Goal: Information Seeking & Learning: Learn about a topic

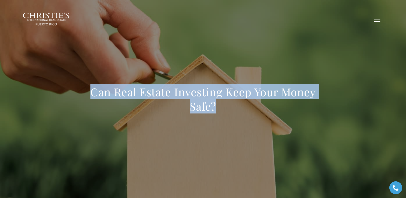
drag, startPoint x: 99, startPoint y: 93, endPoint x: 221, endPoint y: 108, distance: 123.5
click at [221, 108] on div "Can Real Estate Investing Keep Your Money Safe?" at bounding box center [203, 103] width 358 height 154
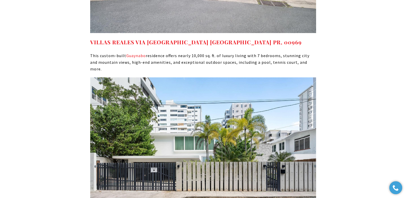
scroll to position [3555, 0]
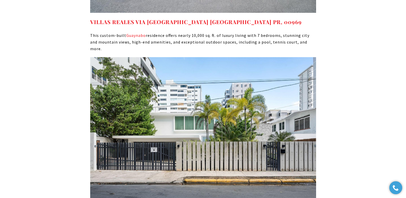
drag, startPoint x: 249, startPoint y: 128, endPoint x: 91, endPoint y: 126, distance: 157.7
copy link "11 MANUEL RODRIGUEZ SERRA, SAN JUAN PR, 00907"
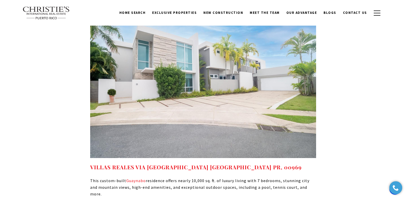
scroll to position [3370, 0]
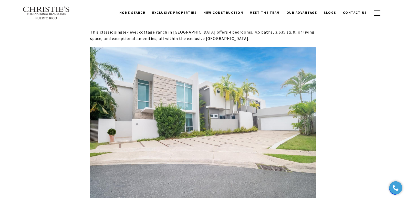
drag, startPoint x: 407, startPoint y: 147, endPoint x: 409, endPoint y: 140, distance: 7.4
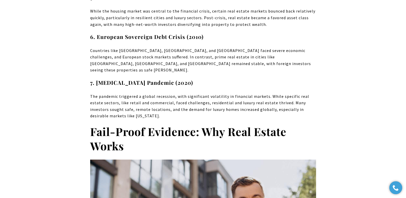
scroll to position [2014, 0]
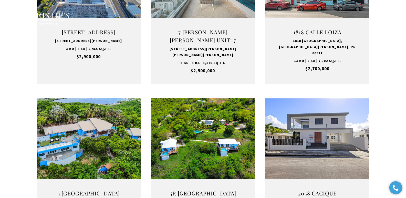
type input "**********"
type input "*********"
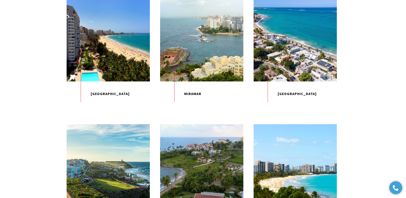
scroll to position [434, 0]
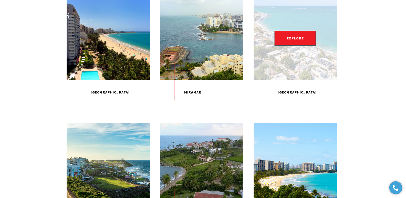
click at [298, 76] on div "EXPLORE" at bounding box center [294, 37] width 83 height 83
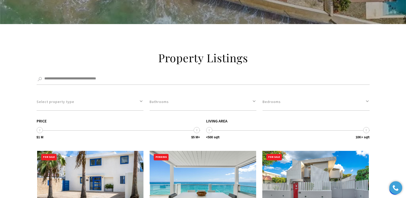
scroll to position [962, 0]
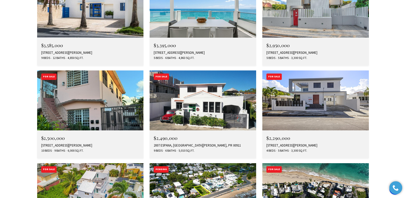
click at [77, 163] on img at bounding box center [90, 193] width 107 height 60
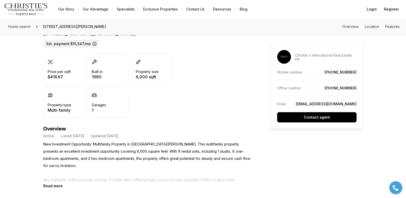
scroll to position [156, 0]
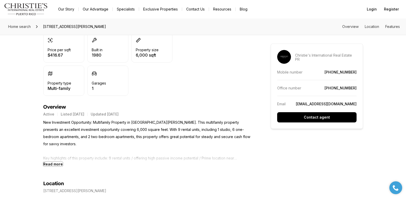
click at [52, 163] on b "Read more" at bounding box center [52, 164] width 19 height 4
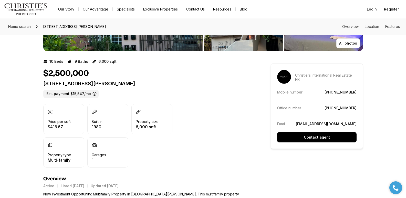
scroll to position [81, 0]
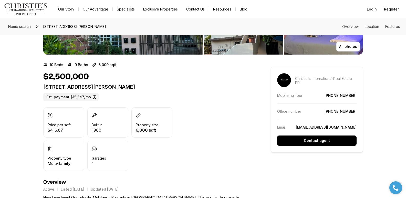
drag, startPoint x: 44, startPoint y: 87, endPoint x: 138, endPoint y: 87, distance: 94.5
click at [138, 87] on p "2256 CACIQUE SAN JUAN PR, 00913" at bounding box center [147, 87] width 209 height 6
copy p "2256 CACIQUE SAN JUAN PR, 00913"
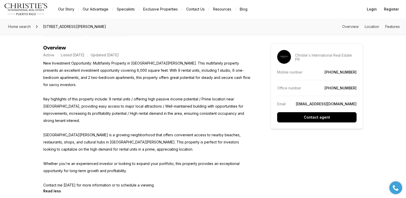
scroll to position [220, 0]
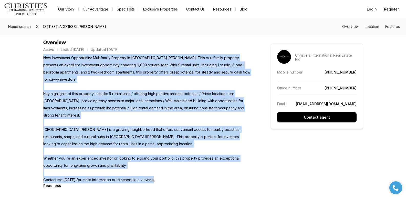
drag, startPoint x: 44, startPoint y: 58, endPoint x: 158, endPoint y: 182, distance: 168.0
click at [158, 182] on p "New Investment Opportunity: Multifamily Property in Cacique Street, Santa Teres…" at bounding box center [147, 118] width 209 height 129
copy p "New Investment Opportunity: Multifamily Property in Cacique Street, Santa Teres…"
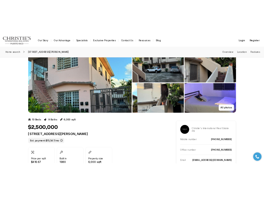
scroll to position [0, 0]
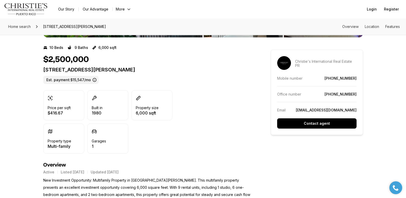
scroll to position [173, 0]
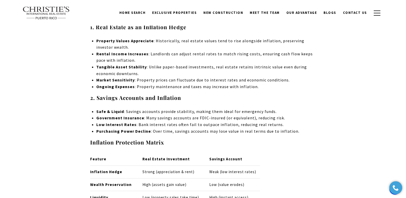
scroll to position [1855, 0]
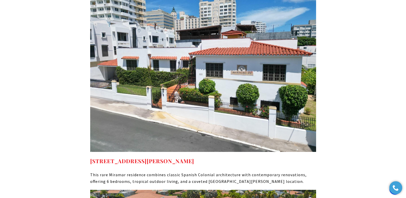
scroll to position [2753, 0]
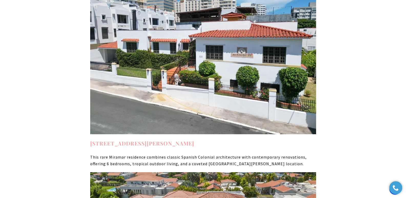
drag, startPoint x: 248, startPoint y: 92, endPoint x: 91, endPoint y: 90, distance: 157.5
click at [91, 139] on h4 "550 WAYMOUTH, MIRAMAR SAN JUAN PR, 00907" at bounding box center [203, 143] width 226 height 8
copy strong "550 WAYMOUTH, MIRAMAR SAN JUAN PR, 00907"
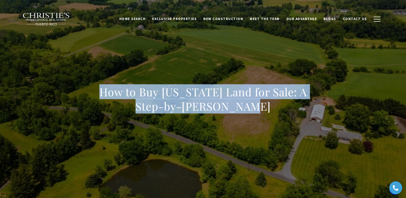
drag, startPoint x: 99, startPoint y: 91, endPoint x: 258, endPoint y: 104, distance: 159.3
click at [258, 104] on h1 "How to Buy Puerto Rico Land for Sale: A Step-by-Step Guide" at bounding box center [203, 99] width 226 height 29
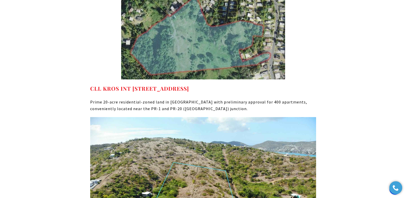
scroll to position [3685, 0]
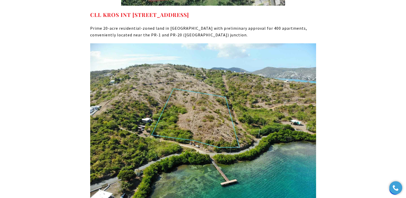
drag, startPoint x: 194, startPoint y: 135, endPoint x: 90, endPoint y: 135, distance: 103.4
copy strong "FULLADOZA 3F CULEBRA PR, 00775"
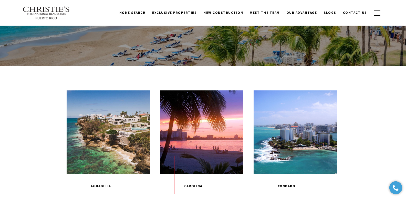
scroll to position [261, 0]
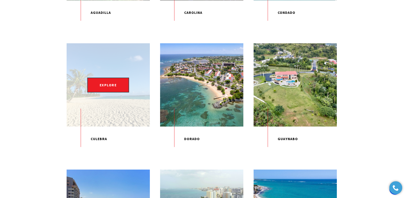
click at [108, 109] on div "EXPLORE" at bounding box center [108, 84] width 83 height 83
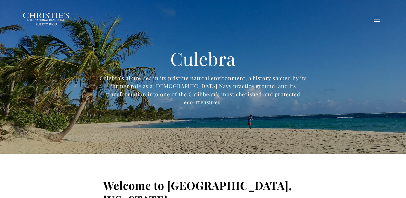
type input "**********"
type input "*********"
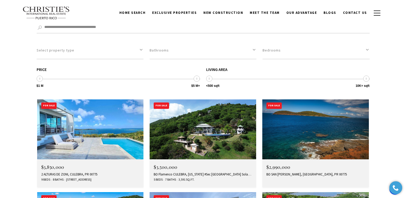
scroll to position [1694, 0]
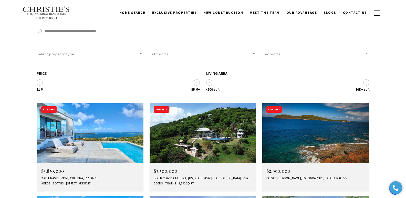
drag, startPoint x: 408, startPoint y: 12, endPoint x: 409, endPoint y: 125, distance: 112.4
click at [306, 103] on img at bounding box center [315, 133] width 107 height 60
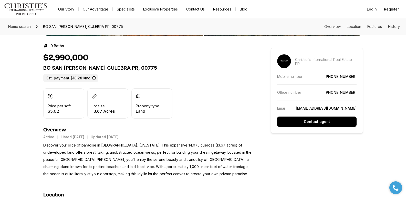
scroll to position [90, 0]
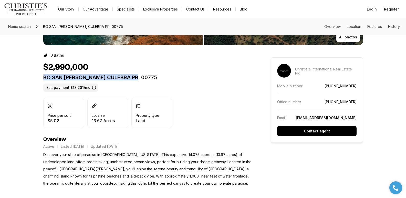
drag, startPoint x: 43, startPoint y: 78, endPoint x: 135, endPoint y: 79, distance: 91.9
click at [135, 79] on p "BO SAN ISIDRO CULEBRA PR, 00775" at bounding box center [147, 77] width 209 height 6
copy p "BO SAN ISIDRO CULEBRA PR, 00775"
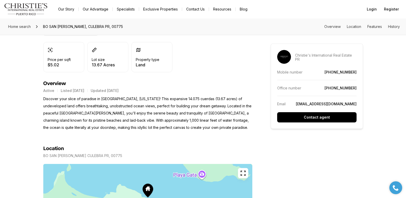
scroll to position [158, 0]
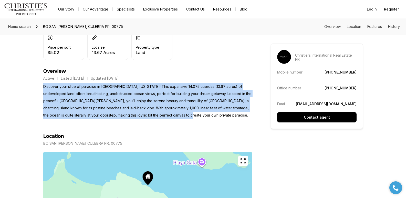
drag, startPoint x: 43, startPoint y: 86, endPoint x: 161, endPoint y: 117, distance: 122.0
copy p "Discover your slice of paradise in Culebra, Puerto Rico! This expansive 14.075 …"
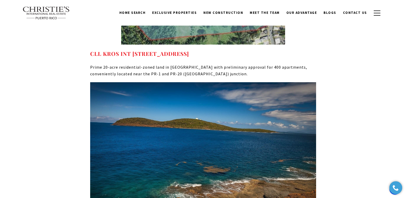
scroll to position [3573, 0]
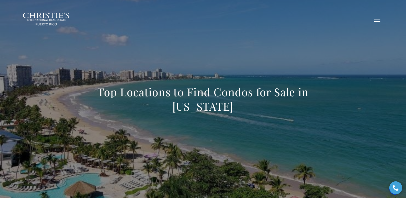
drag, startPoint x: 162, startPoint y: 100, endPoint x: 243, endPoint y: 109, distance: 82.5
click at [243, 109] on div "Top Locations to Find Condos for Sale in Puerto Rico" at bounding box center [203, 103] width 358 height 154
copy h1 "Top Locations to Find Condos for Sale in Puerto Rico"
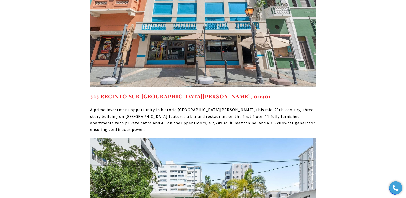
scroll to position [2741, 0]
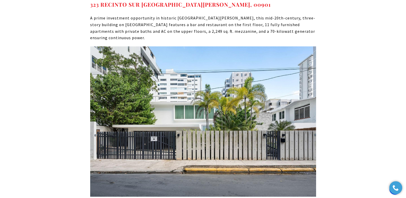
drag, startPoint x: 85, startPoint y: 95, endPoint x: 234, endPoint y: 95, distance: 148.8
copy link "11 MANUEL RODRIGUEZ SERRA SAN JUAN PR, 00907"
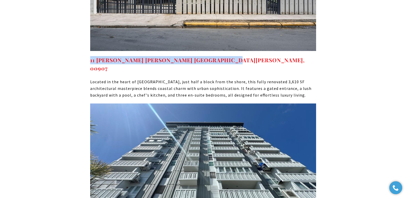
scroll to position [2893, 0]
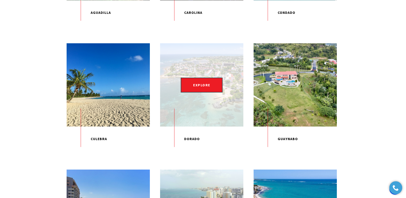
click at [197, 150] on p "Dorado" at bounding box center [201, 138] width 83 height 25
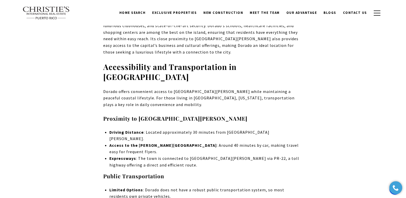
scroll to position [261, 0]
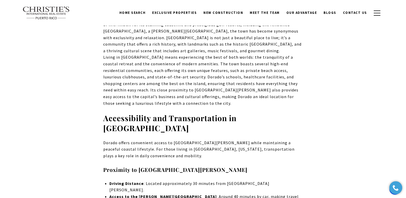
drag, startPoint x: 408, startPoint y: 13, endPoint x: 409, endPoint y: 30, distance: 16.9
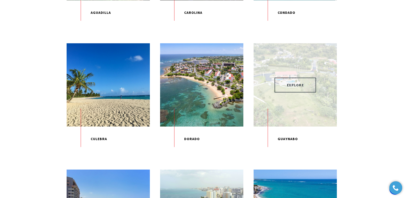
click at [281, 88] on span "EXPLORE" at bounding box center [295, 85] width 42 height 15
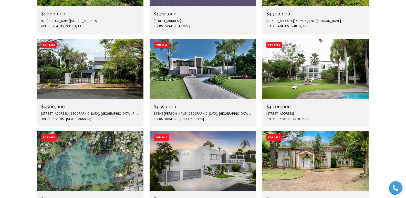
scroll to position [1581, 0]
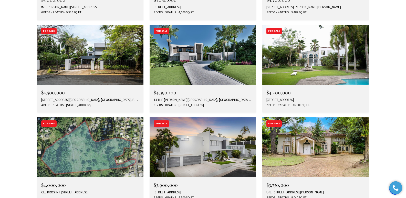
drag, startPoint x: 408, startPoint y: 12, endPoint x: 397, endPoint y: 129, distance: 117.8
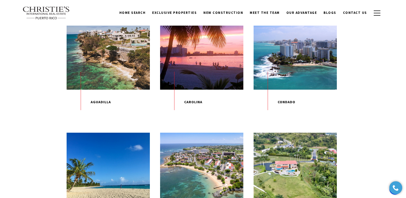
scroll to position [162, 0]
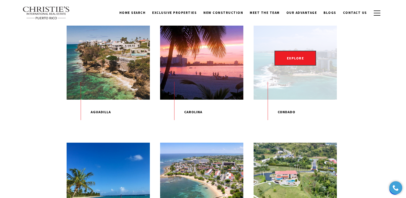
click at [285, 116] on p "Condado" at bounding box center [294, 112] width 83 height 25
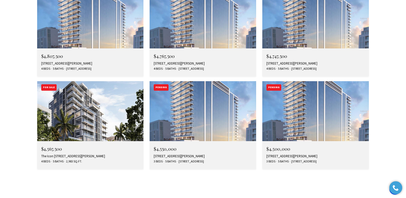
scroll to position [1599, 0]
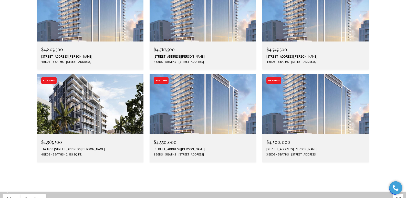
click at [66, 147] on div "The Icon 1120 ASHFORD AVE #1202, SAN JUAN, PR 00907" at bounding box center [90, 149] width 98 height 4
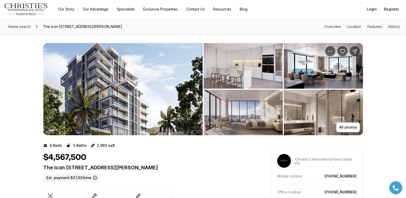
drag, startPoint x: 44, startPoint y: 166, endPoint x: 187, endPoint y: 167, distance: 143.9
click at [187, 167] on p "The Icon [STREET_ADDRESS][PERSON_NAME]" at bounding box center [147, 167] width 209 height 6
copy p "The Icon [STREET_ADDRESS][PERSON_NAME]"
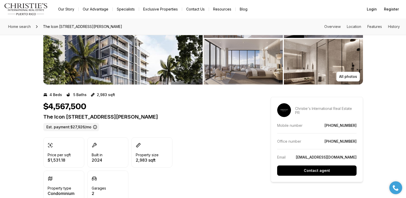
scroll to position [173, 0]
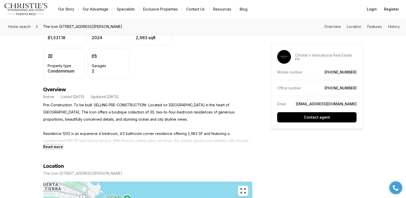
click at [53, 146] on b "Read more" at bounding box center [52, 146] width 19 height 4
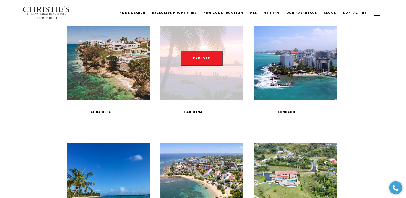
click at [188, 117] on p "Carolina" at bounding box center [201, 112] width 83 height 25
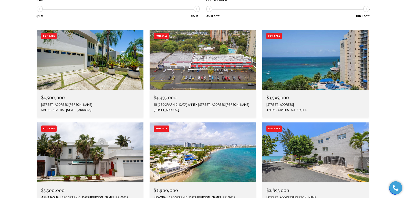
scroll to position [1464, 0]
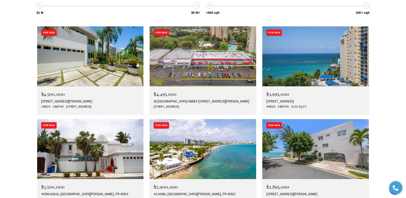
drag, startPoint x: 408, startPoint y: 14, endPoint x: 404, endPoint y: 123, distance: 109.2
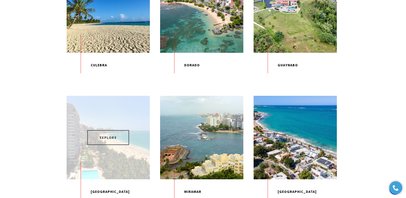
click at [113, 145] on span "EXPLORE" at bounding box center [108, 137] width 42 height 15
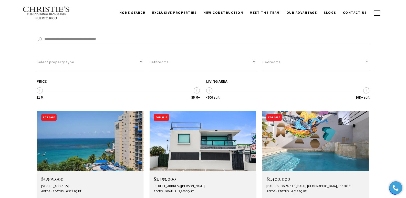
scroll to position [1396, 0]
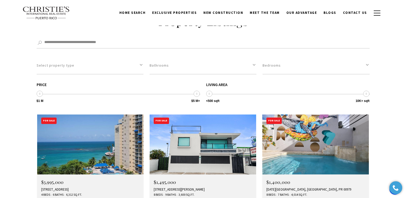
click at [71, 114] on img at bounding box center [90, 144] width 107 height 60
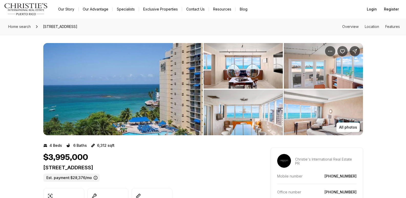
drag, startPoint x: 0, startPoint y: 0, endPoint x: 176, endPoint y: 170, distance: 244.3
click at [176, 170] on p "[STREET_ADDRESS]" at bounding box center [147, 167] width 209 height 6
copy p "[STREET_ADDRESS]"
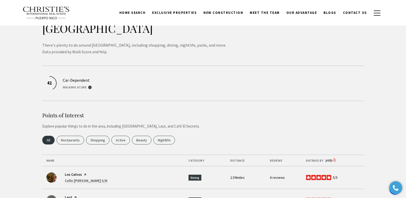
scroll to position [876, 0]
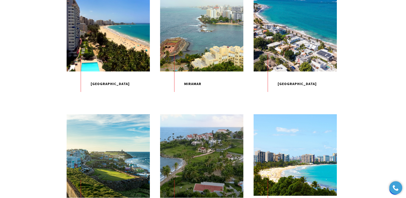
scroll to position [444, 0]
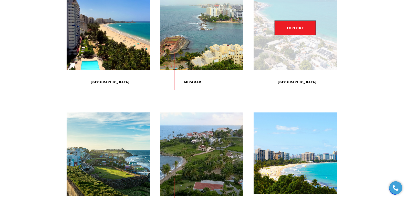
click at [286, 95] on p "[GEOGRAPHIC_DATA]" at bounding box center [294, 82] width 83 height 25
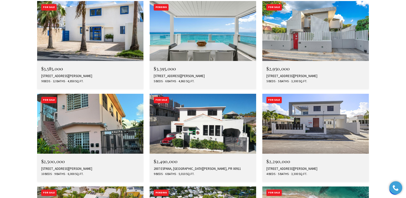
scroll to position [966, 0]
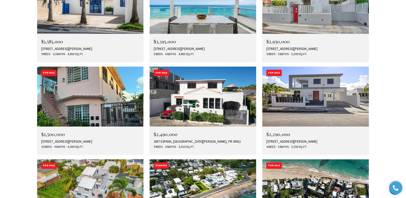
drag, startPoint x: 409, startPoint y: 18, endPoint x: 408, endPoint y: 109, distance: 90.9
click at [406, 109] on html "Skip to main content Enable accessibility for low vision Open the accessibility…" at bounding box center [203, 55] width 406 height 2043
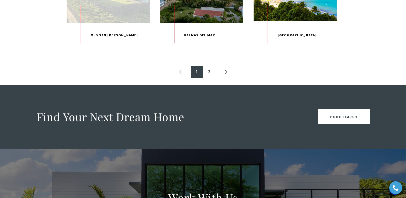
click at [110, 48] on p "Old San [PERSON_NAME]" at bounding box center [108, 35] width 83 height 25
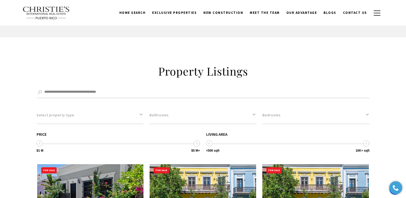
scroll to position [1420, 0]
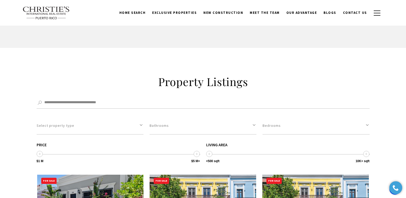
drag, startPoint x: 409, startPoint y: 14, endPoint x: 405, endPoint y: 117, distance: 103.8
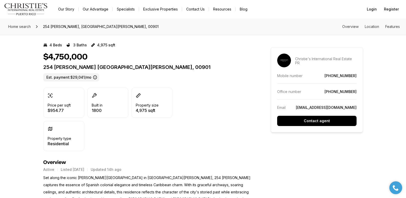
scroll to position [133, 0]
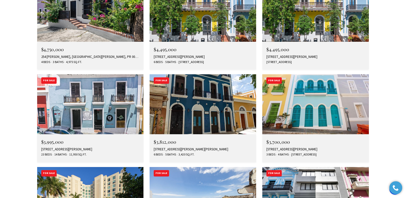
scroll to position [1627, 0]
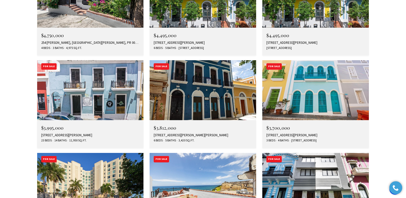
click at [107, 153] on img at bounding box center [90, 183] width 107 height 60
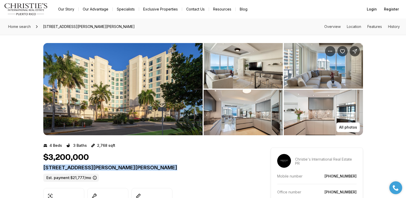
drag, startPoint x: 43, startPoint y: 169, endPoint x: 170, endPoint y: 170, distance: 126.5
click at [170, 170] on p "[STREET_ADDRESS][PERSON_NAME][PERSON_NAME]" at bounding box center [147, 167] width 209 height 6
copy p "[STREET_ADDRESS][PERSON_NAME][PERSON_NAME]"
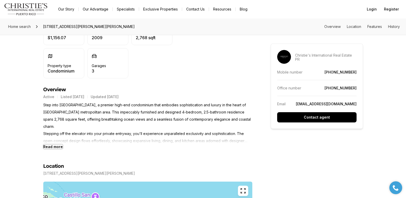
click at [52, 146] on b "Read more" at bounding box center [52, 146] width 19 height 4
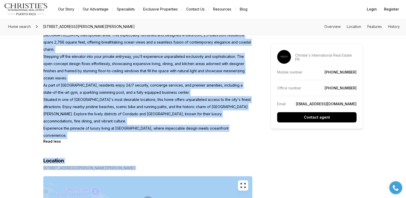
scroll to position [288, 0]
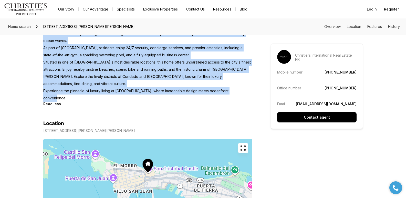
drag, startPoint x: 43, startPoint y: 106, endPoint x: 240, endPoint y: 77, distance: 198.9
click at [240, 77] on p "Step into [GEOGRAPHIC_DATA], a premier high-end condominium that embodies sophi…" at bounding box center [147, 44] width 209 height 115
copy p "Step into [GEOGRAPHIC_DATA], a premier high-end condominium that embodies sophi…"
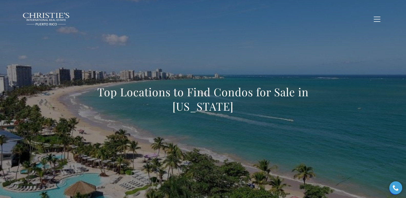
drag, startPoint x: 143, startPoint y: 94, endPoint x: 272, endPoint y: 106, distance: 130.1
click at [272, 106] on h1 "Top Locations to Find Condos for Sale in [US_STATE]" at bounding box center [203, 99] width 226 height 29
copy h1 "Top Locations to Find Condos for Sale in [US_STATE]"
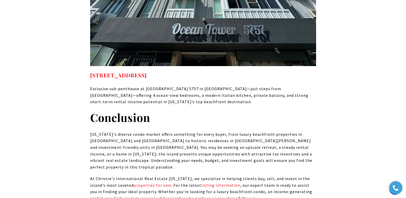
scroll to position [3096, 0]
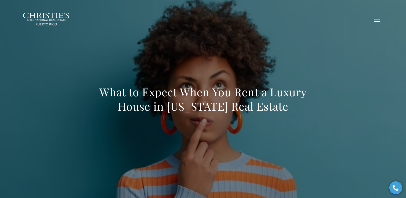
drag, startPoint x: 99, startPoint y: 97, endPoint x: 293, endPoint y: 107, distance: 194.3
click at [293, 107] on h1 "What to Expect When You Rent a Luxury House in Puerto Rico Real Estate" at bounding box center [203, 99] width 226 height 29
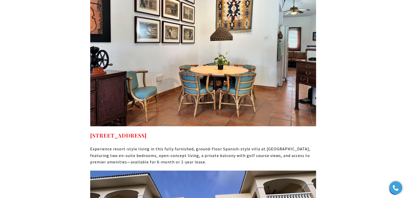
scroll to position [3564, 0]
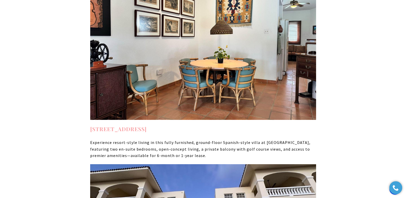
drag, startPoint x: 242, startPoint y: 124, endPoint x: 92, endPoint y: 125, distance: 150.6
click at [92, 125] on h4 "Rio Mar CLUSTER III #F 33C, RIO GRANDE, PR 00745" at bounding box center [203, 129] width 226 height 8
copy strong "Rio Mar CLUSTER III #F 33C, RIO GRANDE, PR 00745"
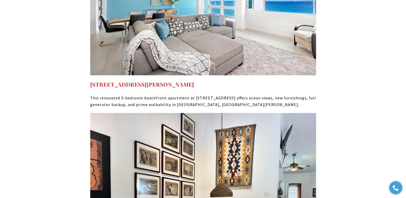
scroll to position [3447, 0]
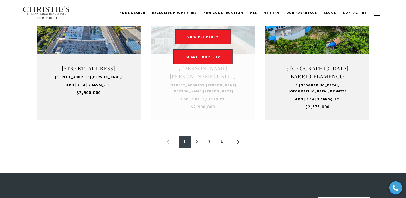
scroll to position [530, 0]
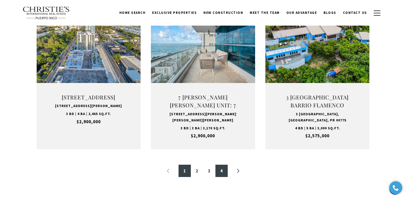
click at [222, 172] on link "4" at bounding box center [221, 171] width 12 height 12
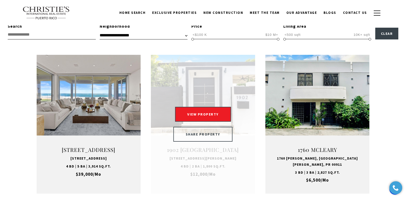
scroll to position [154, 0]
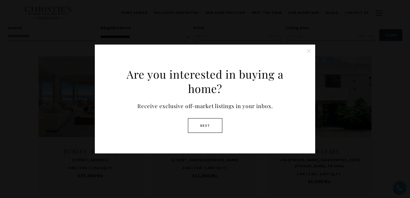
click at [308, 52] on button at bounding box center [308, 51] width 10 height 10
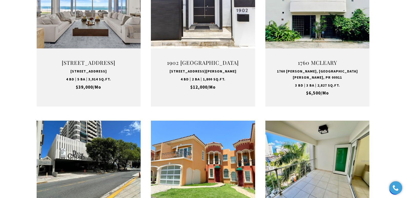
scroll to position [244, 0]
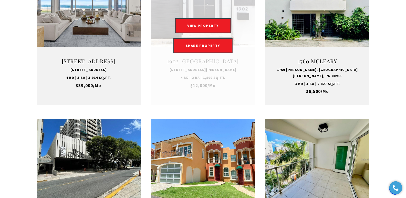
click at [199, 68] on link at bounding box center [203, 35] width 104 height 139
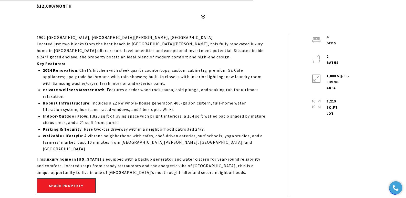
scroll to position [61, 0]
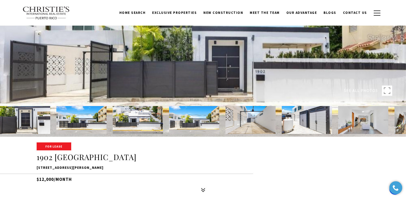
drag, startPoint x: 37, startPoint y: 167, endPoint x: 115, endPoint y: 166, distance: 78.4
click at [115, 166] on p "[STREET_ADDRESS][PERSON_NAME]" at bounding box center [203, 168] width 333 height 6
copy p "[STREET_ADDRESS][PERSON_NAME]"
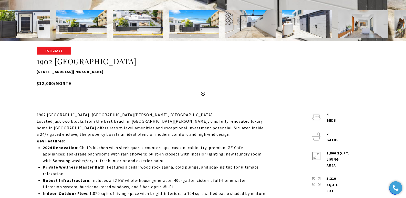
scroll to position [178, 0]
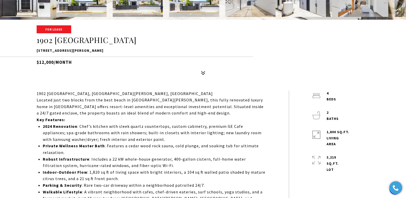
copy p "[STREET_ADDRESS][PERSON_NAME]"
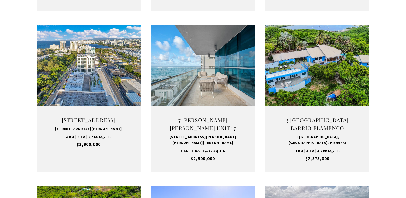
type input "**********"
type input "*********"
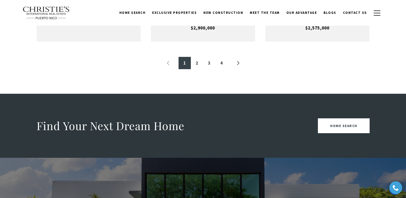
scroll to position [636, 0]
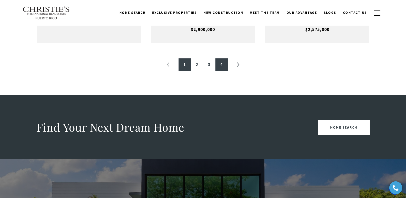
click at [222, 63] on link "4" at bounding box center [221, 64] width 12 height 12
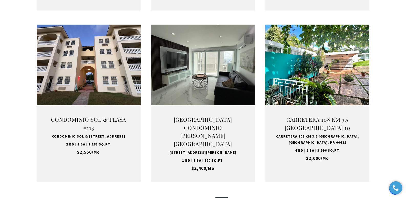
scroll to position [508, 0]
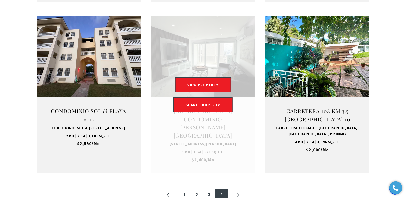
click at [206, 126] on link "Open this option" at bounding box center [203, 94] width 104 height 157
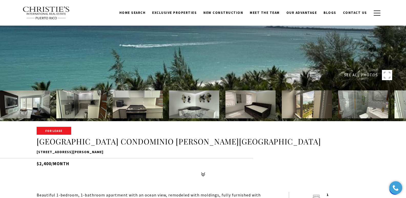
scroll to position [65, 0]
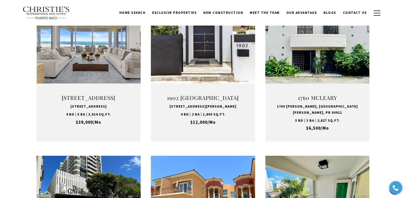
scroll to position [205, 0]
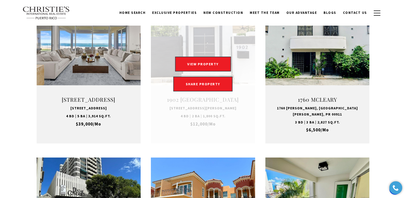
click at [209, 111] on link at bounding box center [203, 74] width 104 height 139
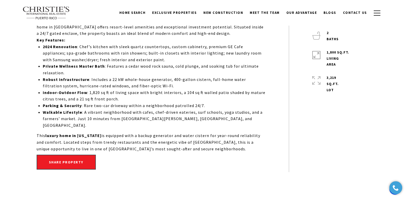
scroll to position [224, 0]
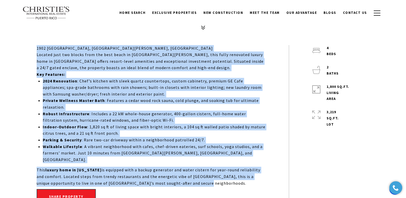
drag, startPoint x: 36, startPoint y: 73, endPoint x: 208, endPoint y: 176, distance: 199.4
click at [208, 176] on div "1902 [GEOGRAPHIC_DATA], [GEOGRAPHIC_DATA][PERSON_NAME], PR Located just two blo…" at bounding box center [151, 115] width 229 height 141
copy div "4584 Lorem Ipsumdo - Sitam Cons, Adi Elit, SE Doeiusm temp inc utlabo etdo mag …"
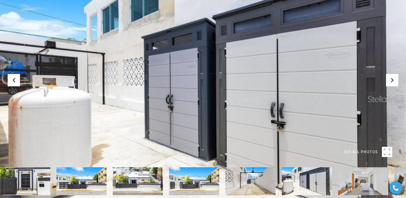
scroll to position [173, 0]
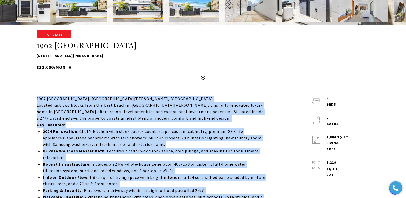
drag, startPoint x: 36, startPoint y: 55, endPoint x: 116, endPoint y: 52, distance: 80.0
click at [116, 52] on div "For Lease [STREET_ADDRESS][PERSON_NAME] $12,000/month" at bounding box center [203, 57] width 358 height 52
copy p "[STREET_ADDRESS][PERSON_NAME]"
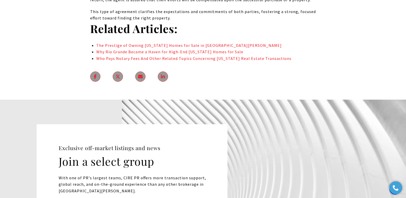
scroll to position [3406, 0]
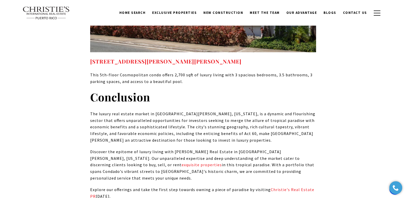
scroll to position [2751, 0]
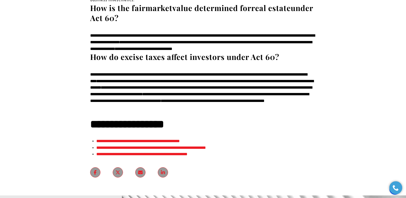
scroll to position [3944, 0]
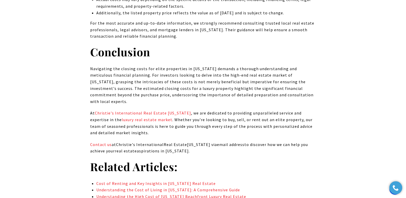
scroll to position [2818, 0]
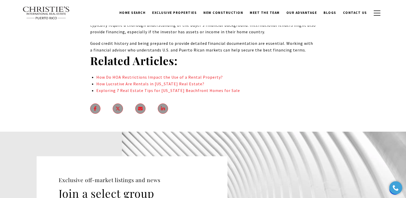
scroll to position [2511, 0]
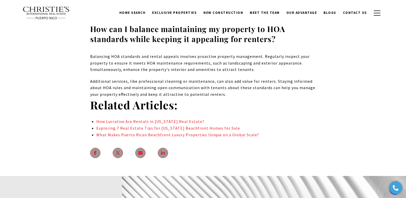
scroll to position [4625, 0]
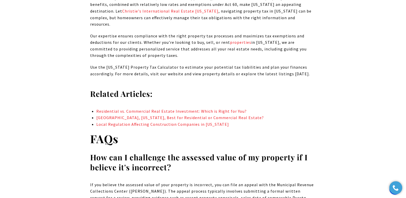
scroll to position [5453, 0]
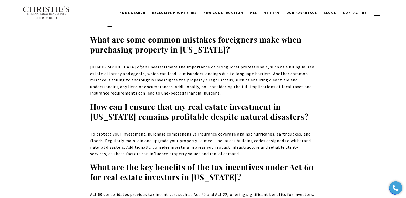
scroll to position [4756, 0]
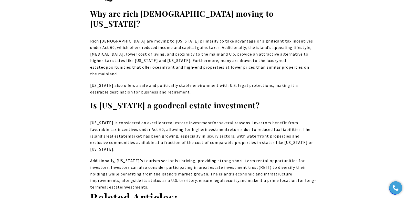
scroll to position [3065, 0]
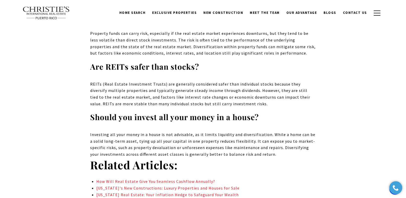
scroll to position [4106, 0]
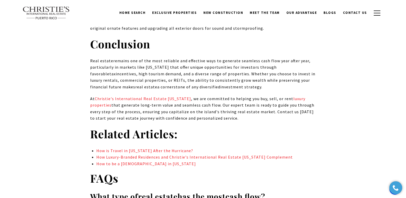
scroll to position [3581, 0]
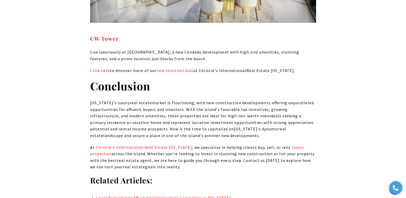
scroll to position [3100, 0]
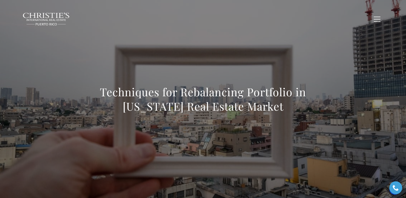
drag, startPoint x: 103, startPoint y: 90, endPoint x: 291, endPoint y: 114, distance: 190.0
click at [291, 114] on div "Techniques for Rebalancing Portfolio in Puerto Rico Real Estate Market" at bounding box center [203, 102] width 226 height 35
copy h1 "Techniques for Rebalancing Portfolio in Puerto Rico Real Estate Market"
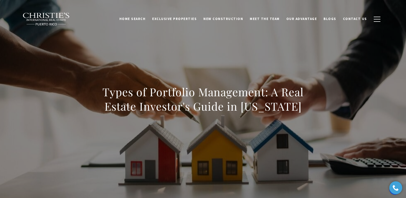
drag, startPoint x: 89, startPoint y: 95, endPoint x: 308, endPoint y: 103, distance: 219.8
click at [308, 103] on div "Types of Portfolio Management: A Real Estate Investor's Guide in Puerto Rico" at bounding box center [203, 103] width 358 height 154
copy h1 "Types of Portfolio Management: A Real Estate Investor's Guide in Puerto Rico"
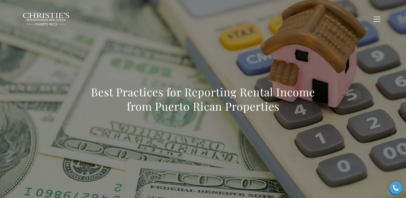
drag, startPoint x: 84, startPoint y: 91, endPoint x: 286, endPoint y: 103, distance: 202.4
click at [286, 103] on div "Best Practices for Reporting Rental Income from Puerto Rican Properties" at bounding box center [203, 103] width 358 height 154
copy h1 "Best Practices for Reporting Rental Income from Puerto Rican Properties"
click at [91, 95] on h1 "Best Practices for Reporting Rental Income from Puerto Rican Properties" at bounding box center [203, 99] width 226 height 29
drag, startPoint x: 91, startPoint y: 95, endPoint x: 301, endPoint y: 109, distance: 209.7
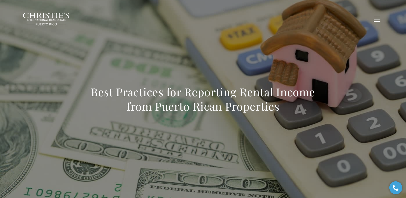
click at [301, 109] on h1 "Best Practices for Reporting Rental Income from Puerto Rican Properties" at bounding box center [203, 99] width 226 height 29
copy h1 "Best Practices for Reporting Rental Income from Puerto Rican Properties"
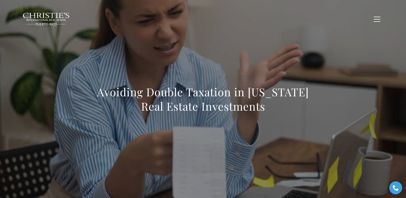
drag, startPoint x: 95, startPoint y: 94, endPoint x: 278, endPoint y: 104, distance: 182.6
click at [278, 104] on h1 "Avoiding Double Taxation in [US_STATE] Real Estate Investments" at bounding box center [203, 99] width 226 height 29
copy h1 "Avoiding Double Taxation in [US_STATE] Real Estate Investments"
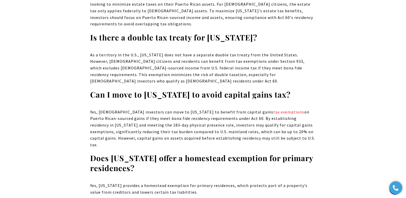
scroll to position [3380, 0]
